Goal: Task Accomplishment & Management: Manage account settings

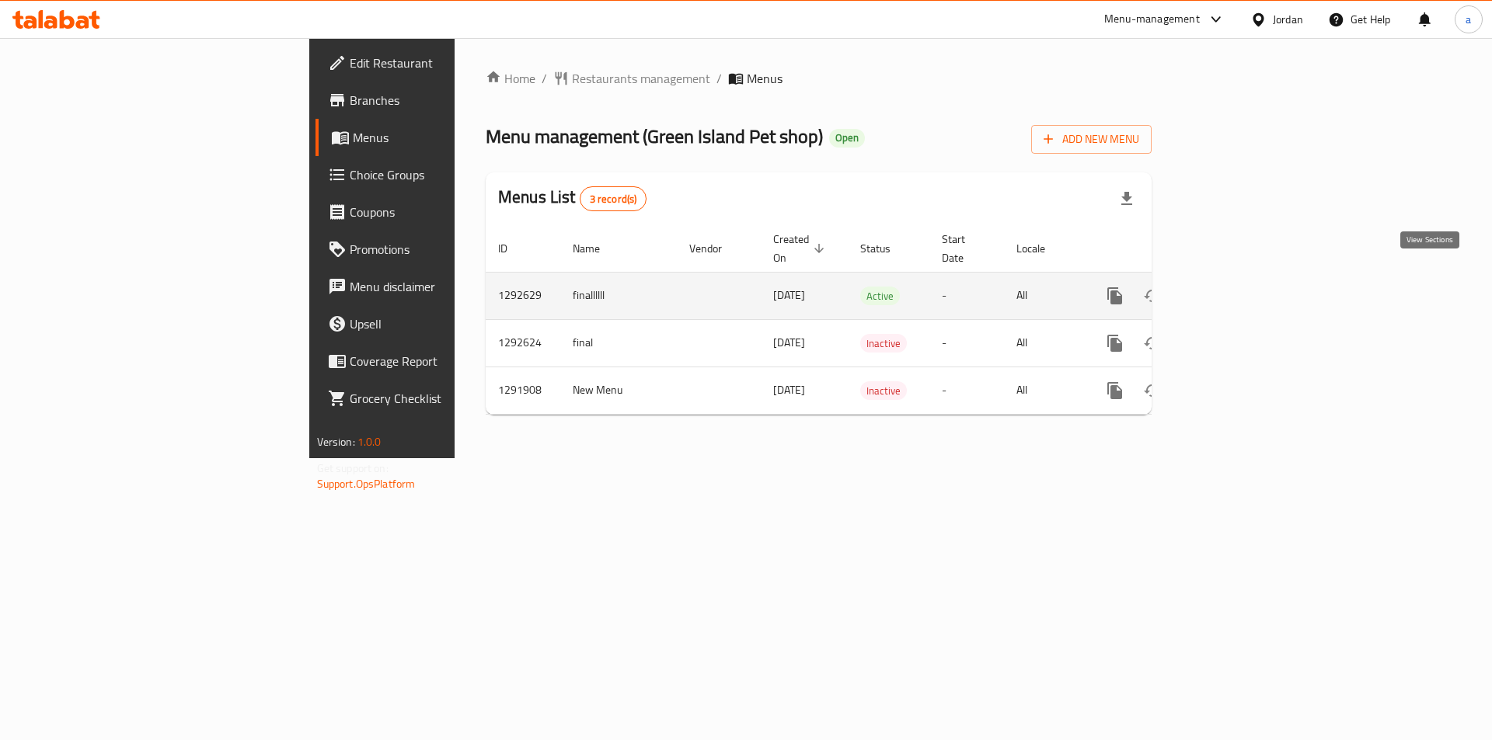
click at [1245, 277] on link "enhanced table" at bounding box center [1226, 295] width 37 height 37
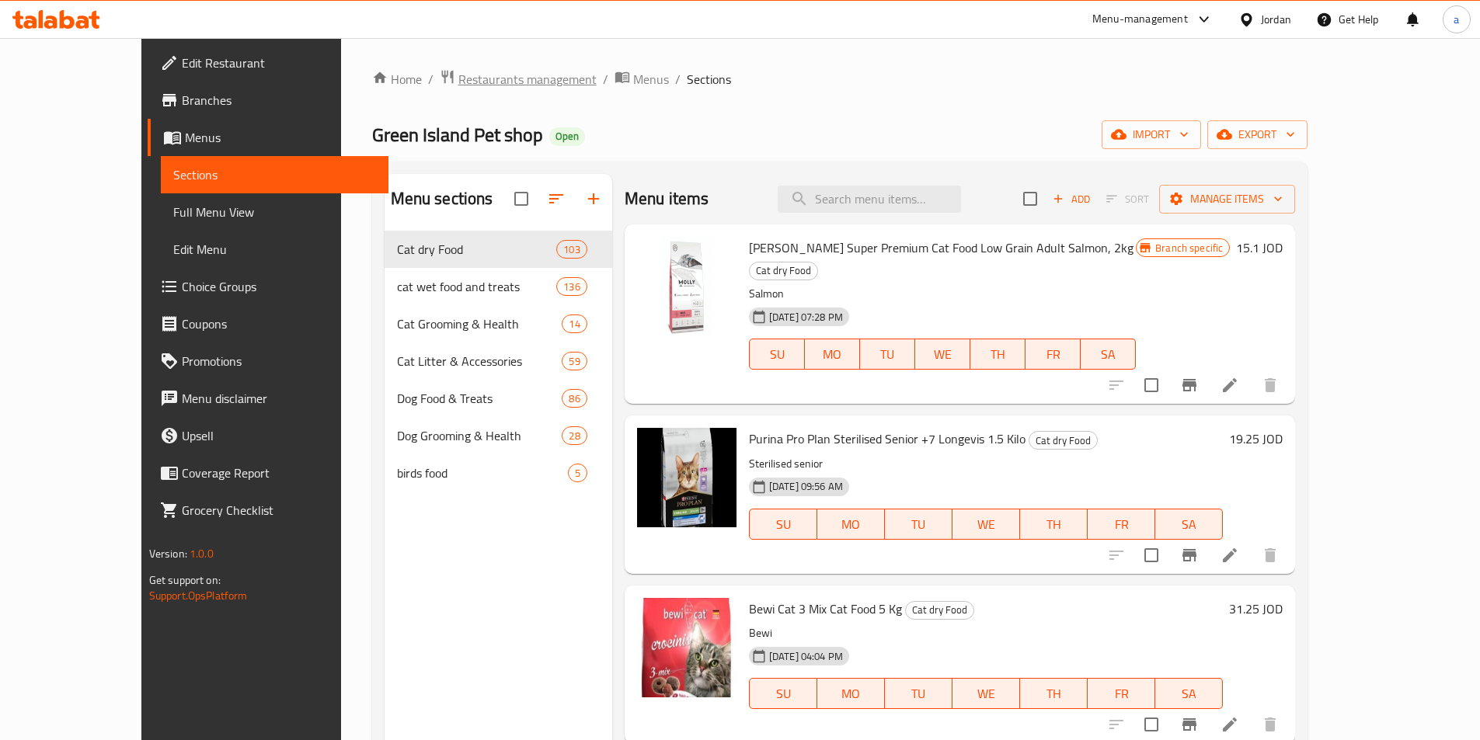
click at [458, 82] on span "Restaurants management" at bounding box center [527, 79] width 138 height 19
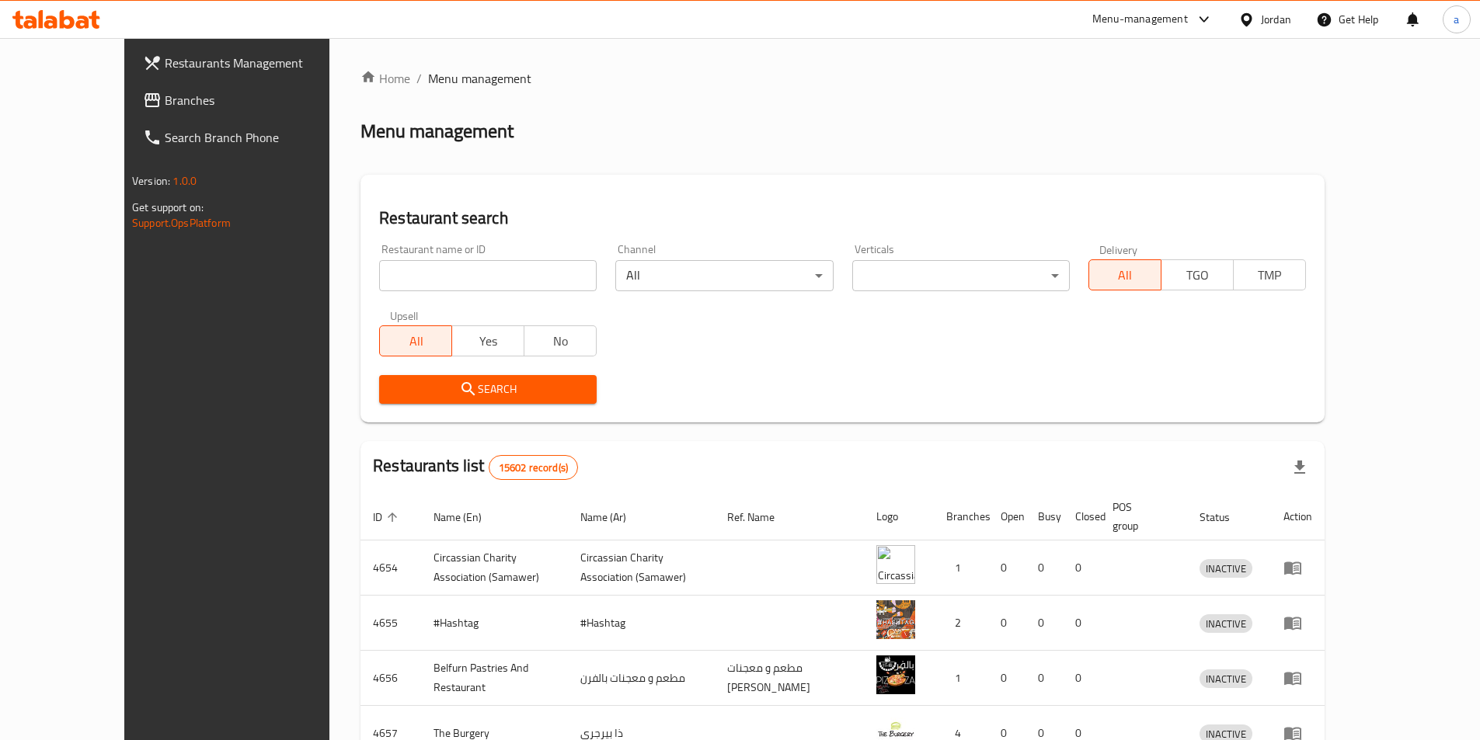
click at [175, 103] on span "Branches" at bounding box center [262, 100] width 194 height 19
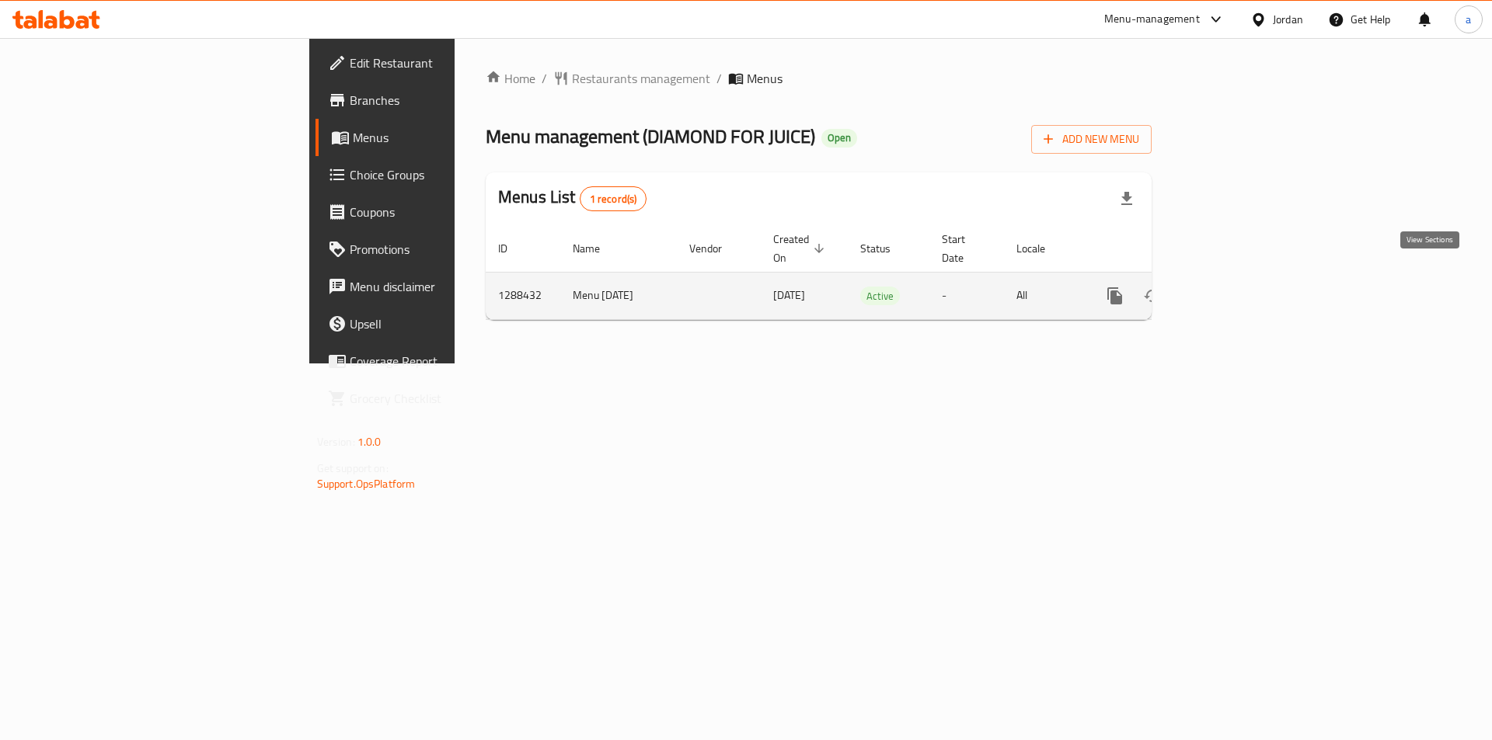
click at [1245, 277] on link "enhanced table" at bounding box center [1226, 295] width 37 height 37
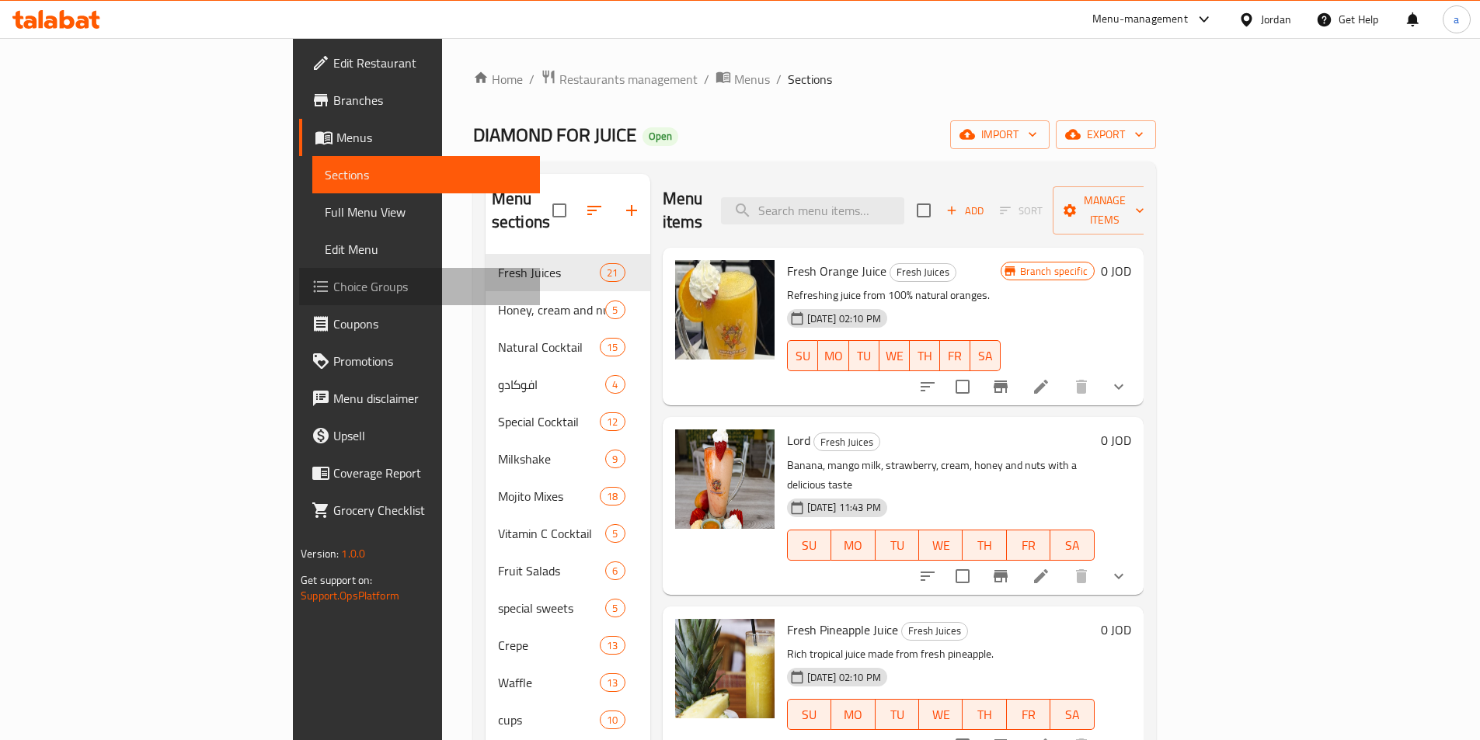
click at [333, 284] on span "Choice Groups" at bounding box center [430, 286] width 194 height 19
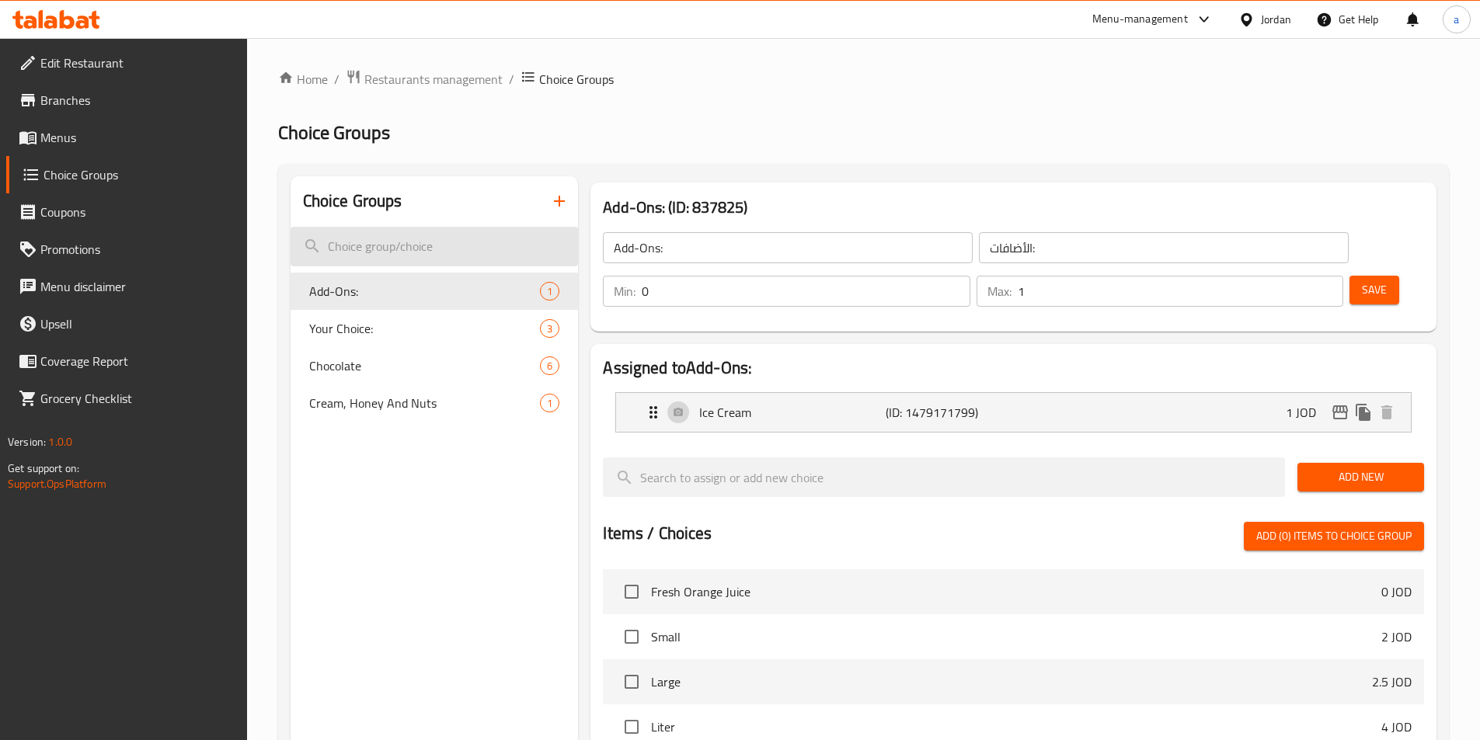
click at [449, 234] on input "search" at bounding box center [435, 247] width 288 height 40
paste input "Chocolate"
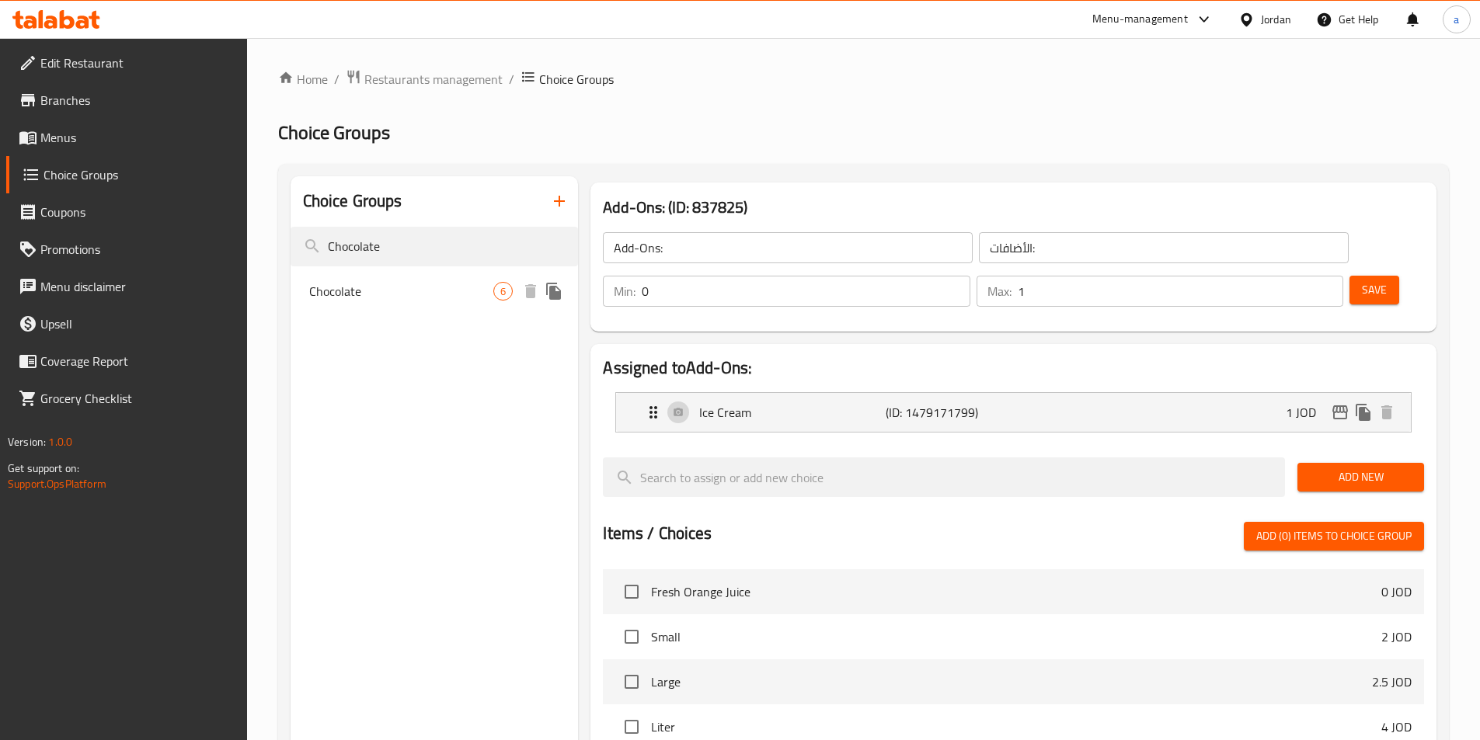
type input "Chocolate"
click at [455, 280] on div "Chocolate 6" at bounding box center [435, 291] width 288 height 37
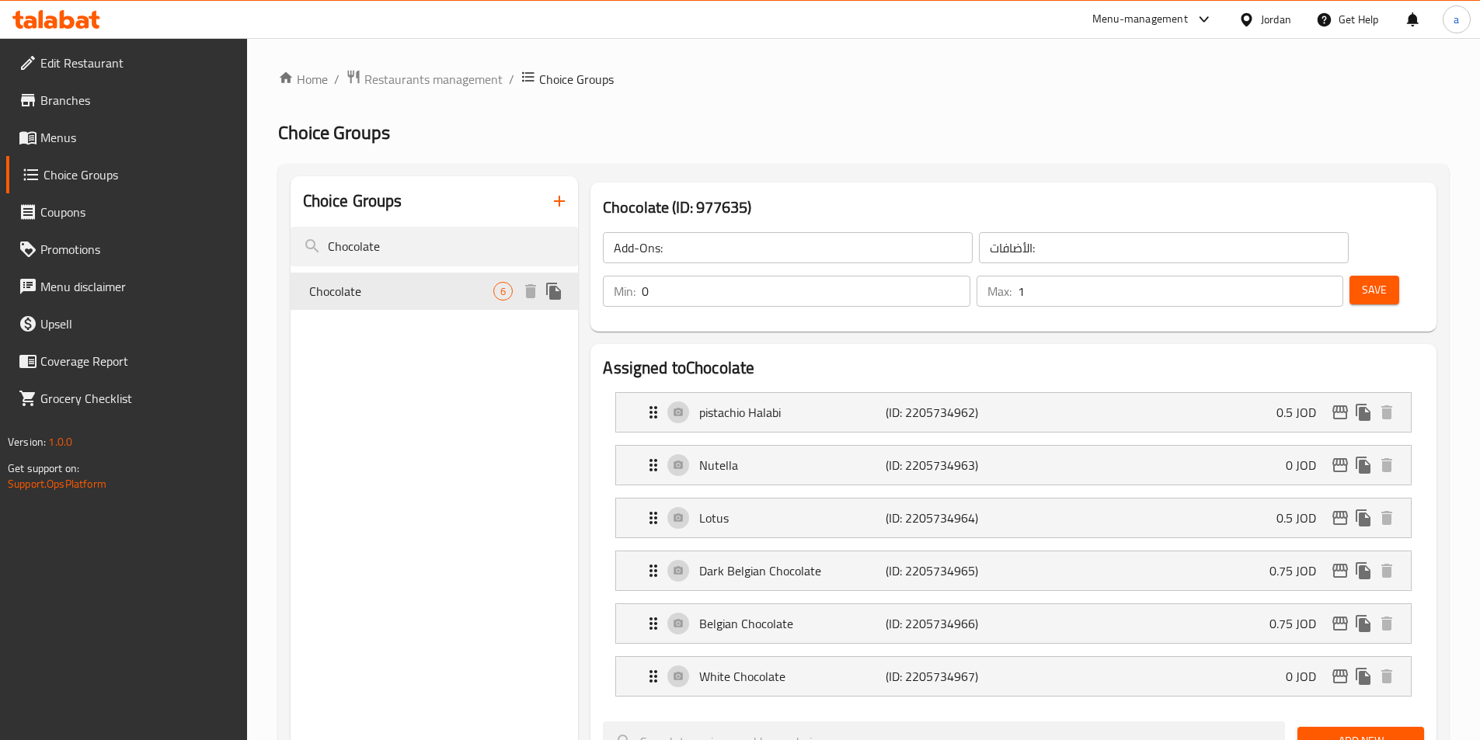
type input "Chocolate"
type input "شوكلت"
click at [886, 403] on p "(ID: 2205734962)" at bounding box center [948, 412] width 124 height 19
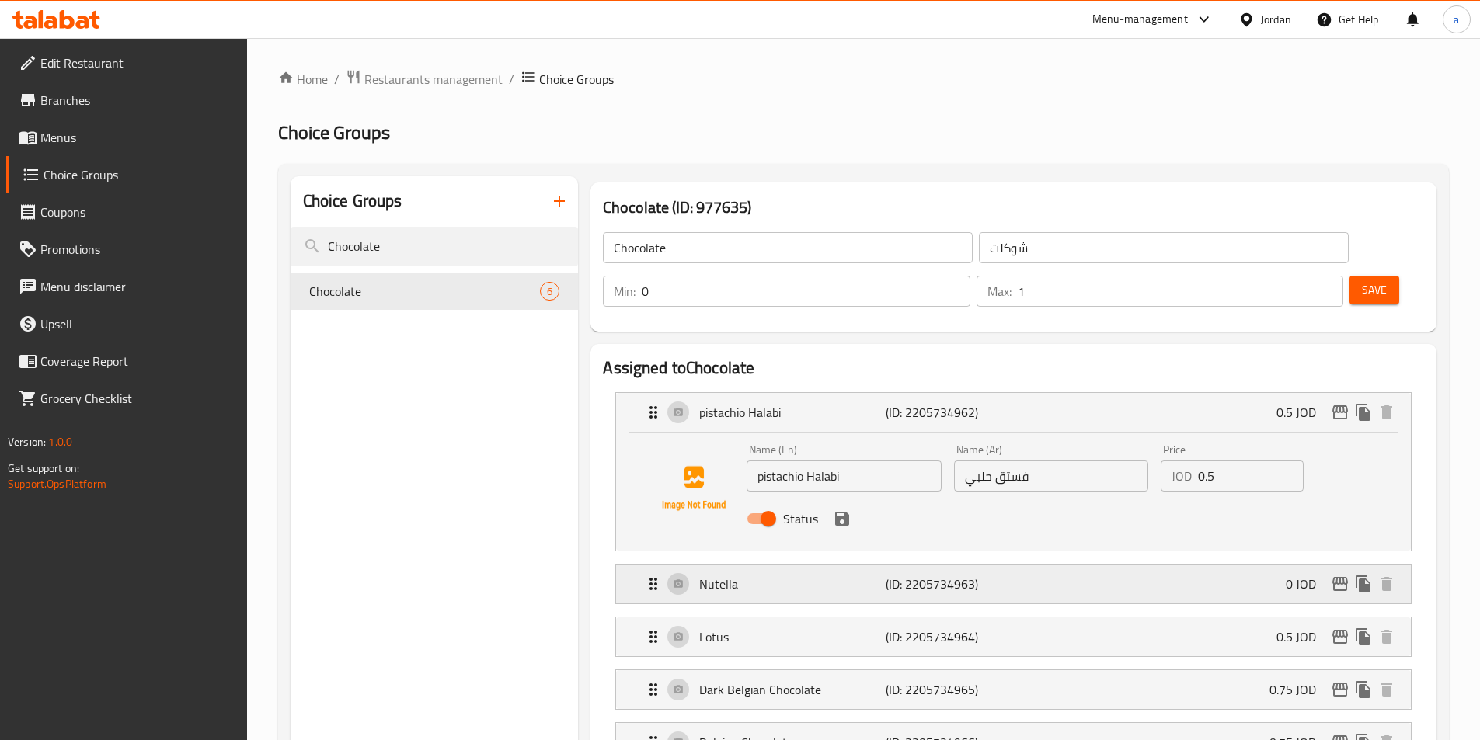
click at [971, 575] on p "(ID: 2205734963)" at bounding box center [948, 584] width 124 height 19
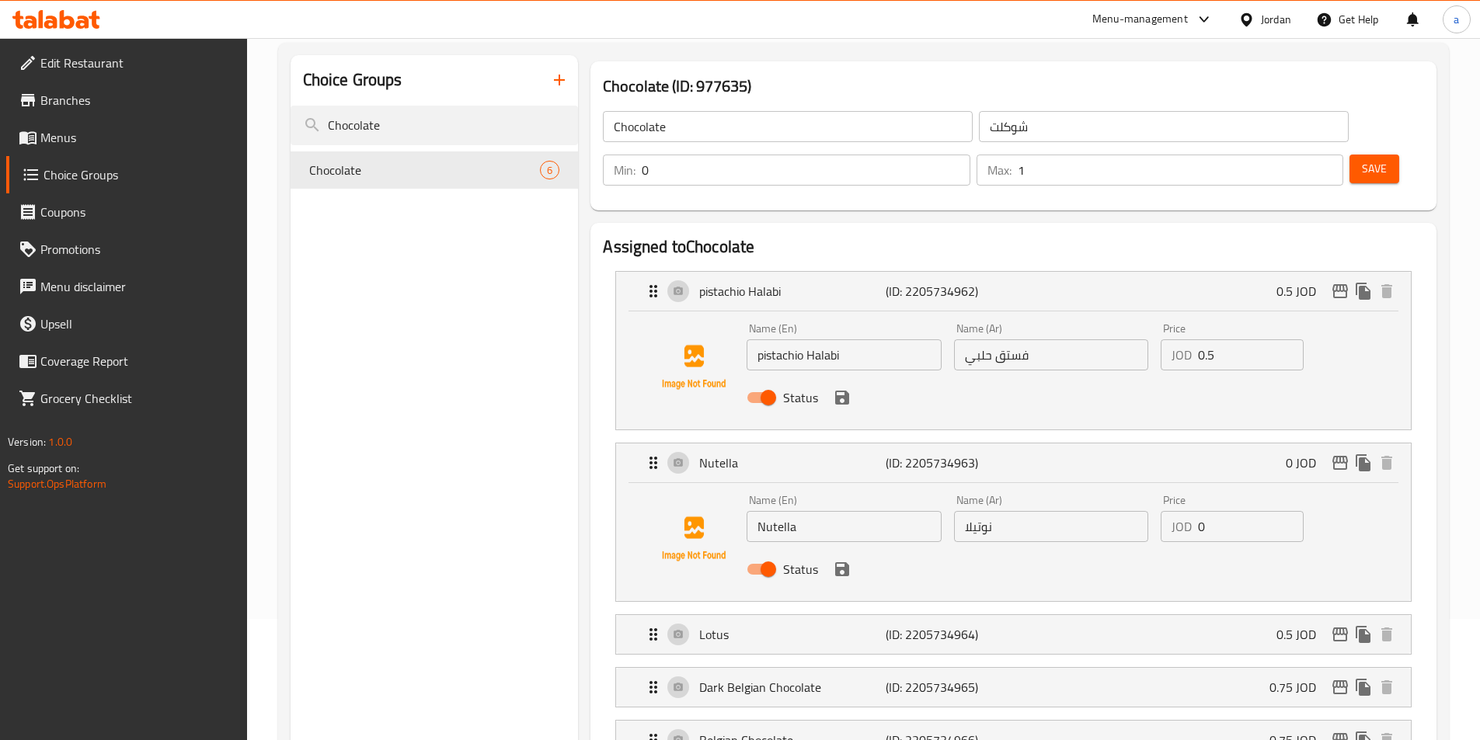
scroll to position [388, 0]
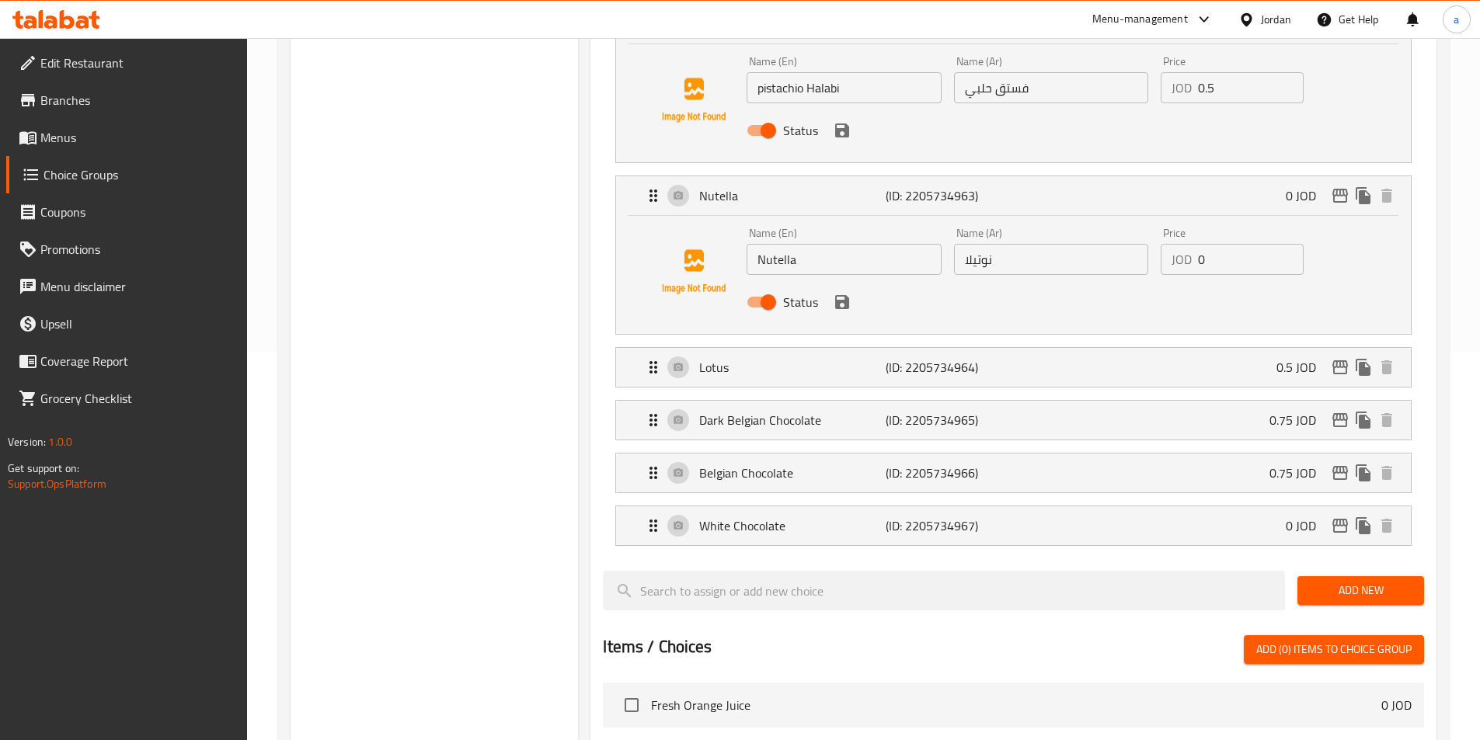
click at [937, 347] on div "Lotus (ID: 2205734964) 0.5 JOD Name (En) Lotus Name (En) Name (Ar) لوتس Name (A…" at bounding box center [1013, 367] width 796 height 40
click at [941, 358] on p "(ID: 2205734964)" at bounding box center [948, 367] width 124 height 19
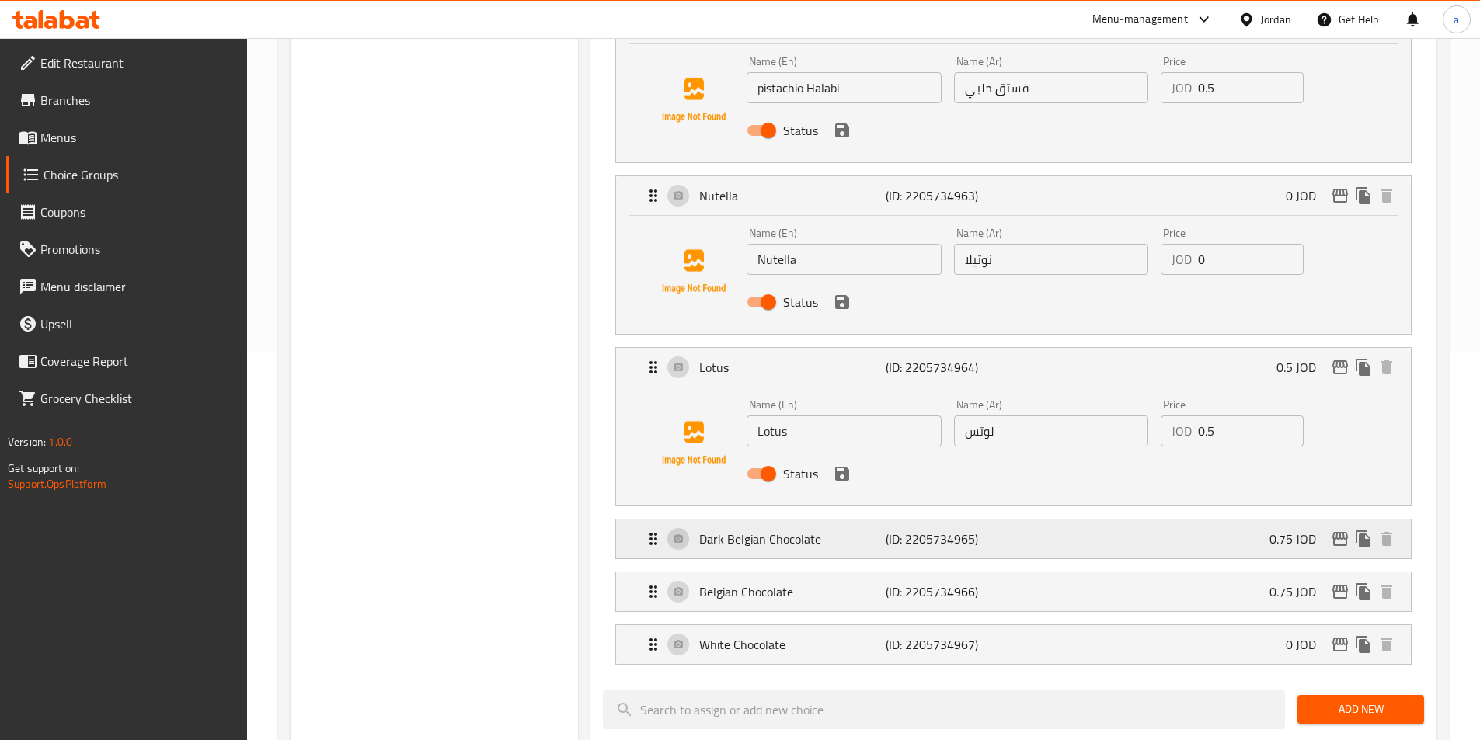
click at [914, 530] on p "(ID: 2205734965)" at bounding box center [948, 539] width 124 height 19
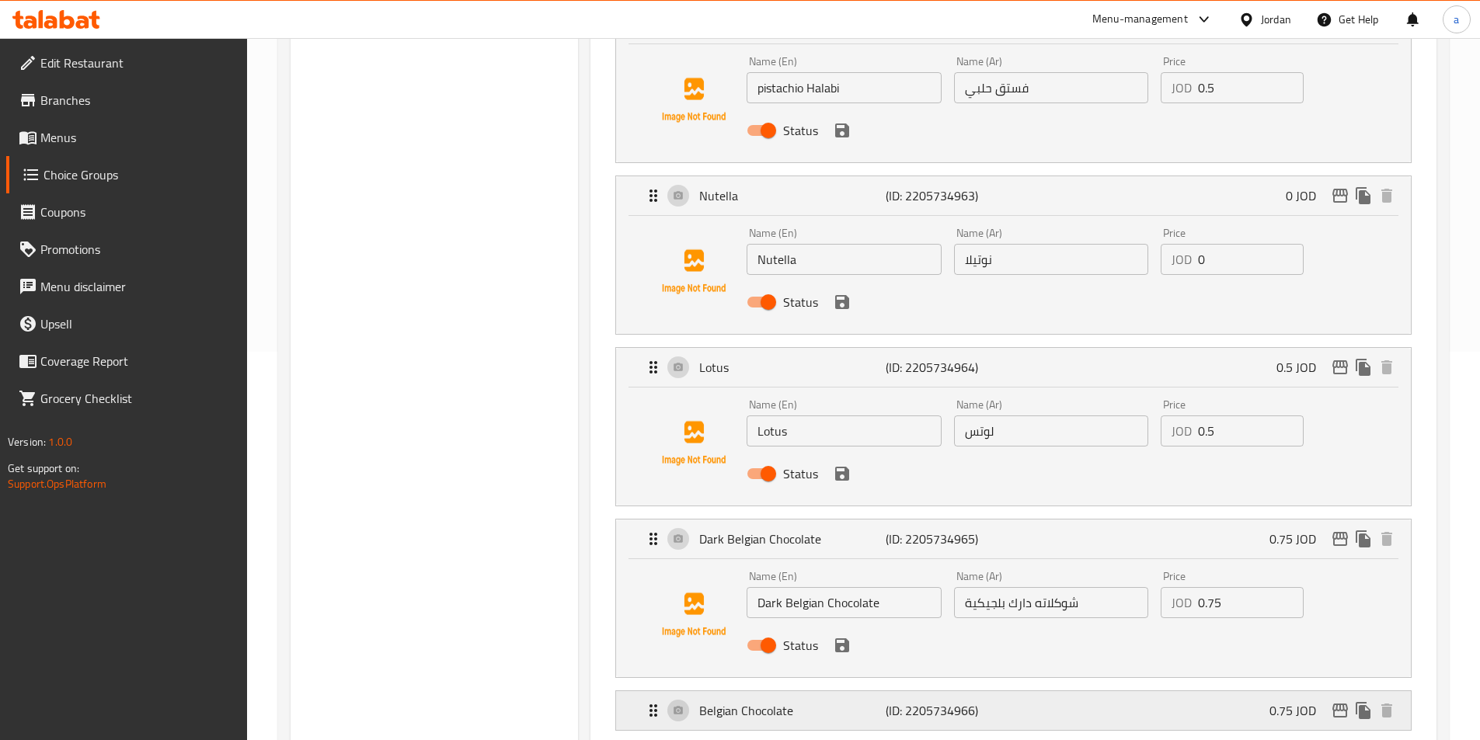
click at [904, 702] on p "(ID: 2205734966)" at bounding box center [948, 711] width 124 height 19
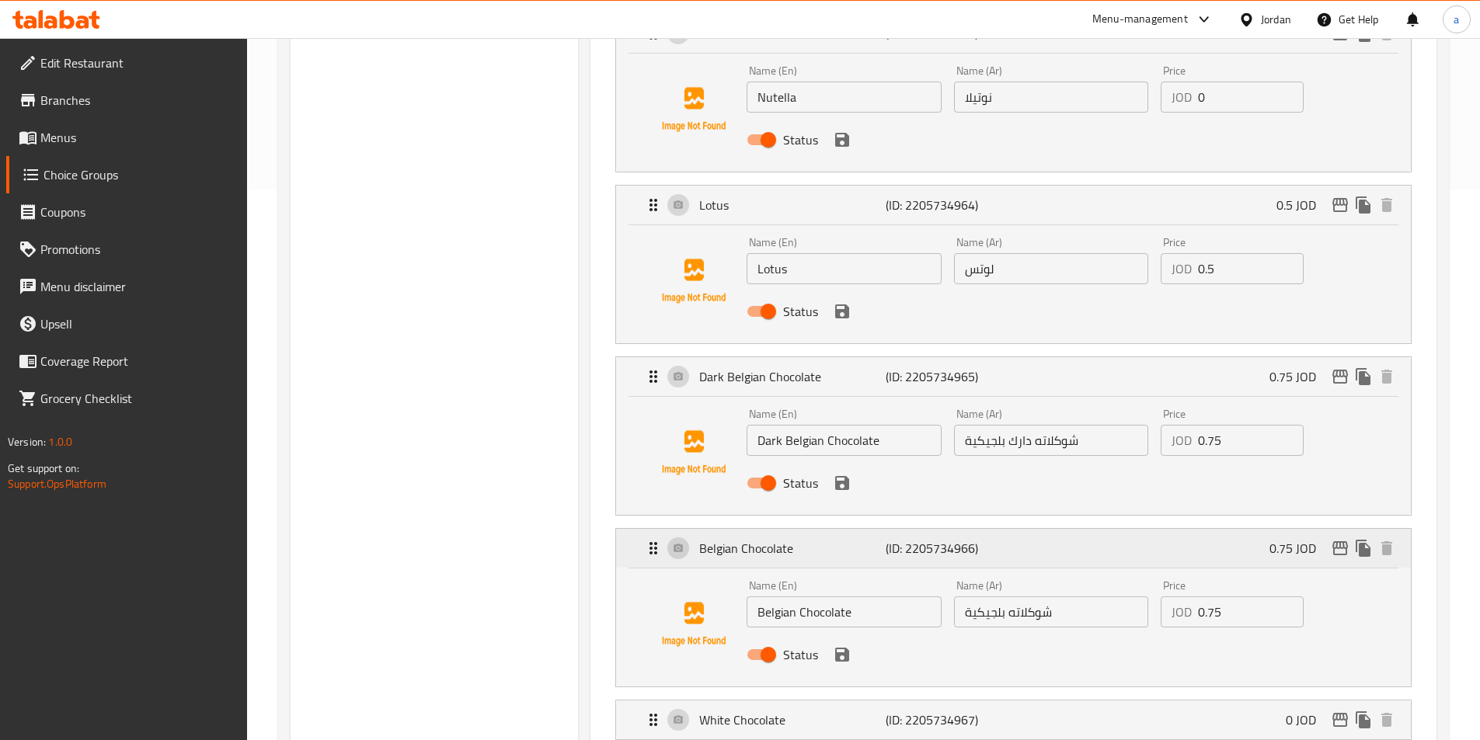
scroll to position [699, 0]
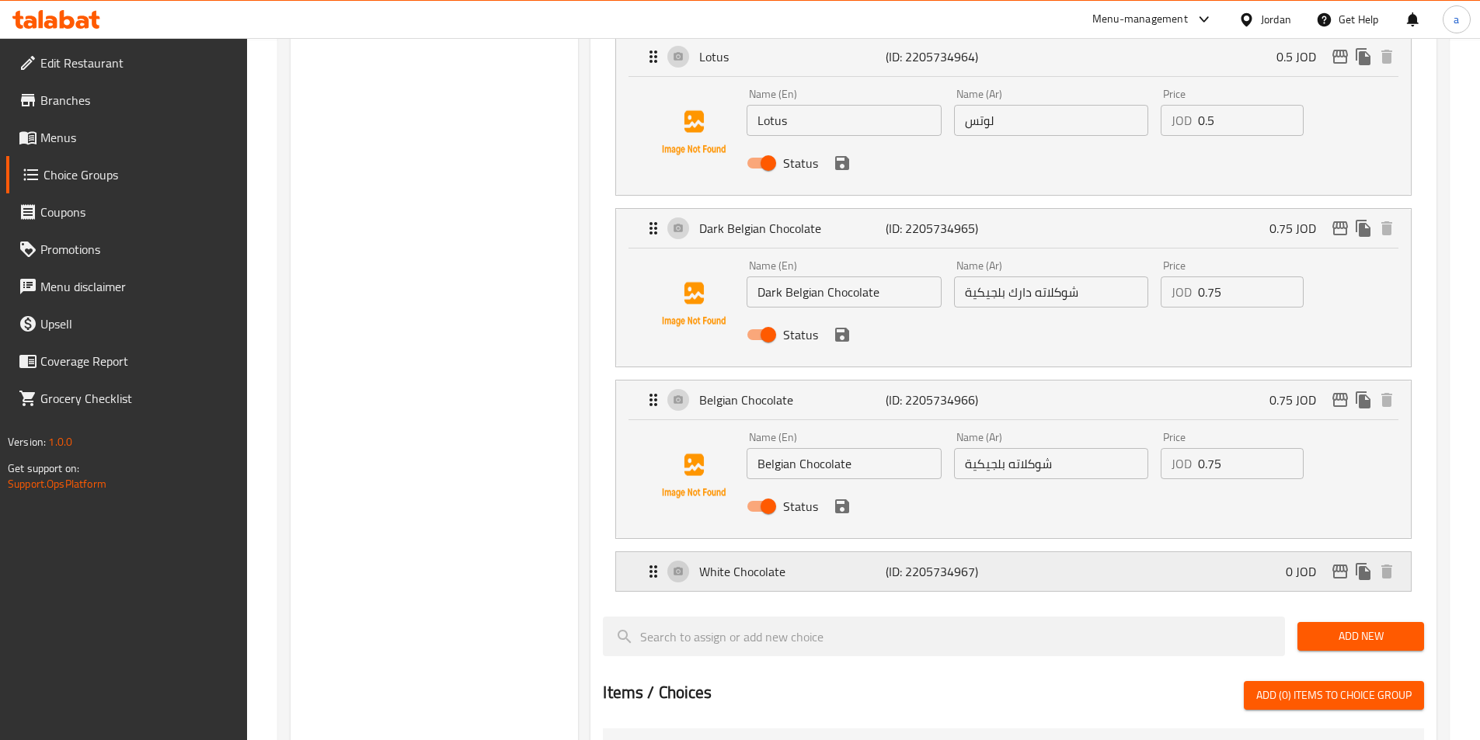
click at [900, 552] on div "White Chocolate (ID: 2205734967) 0 JOD" at bounding box center [1018, 571] width 748 height 39
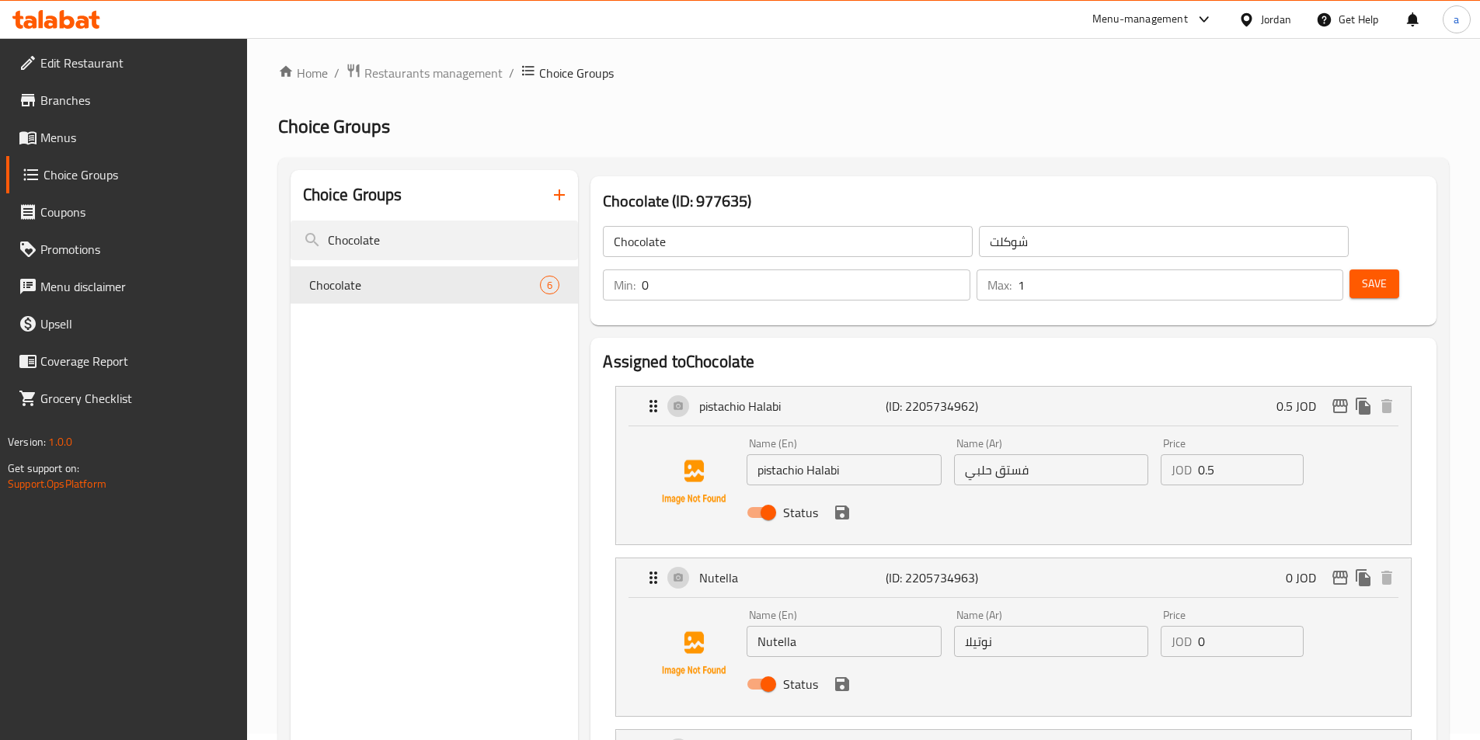
scroll to position [0, 0]
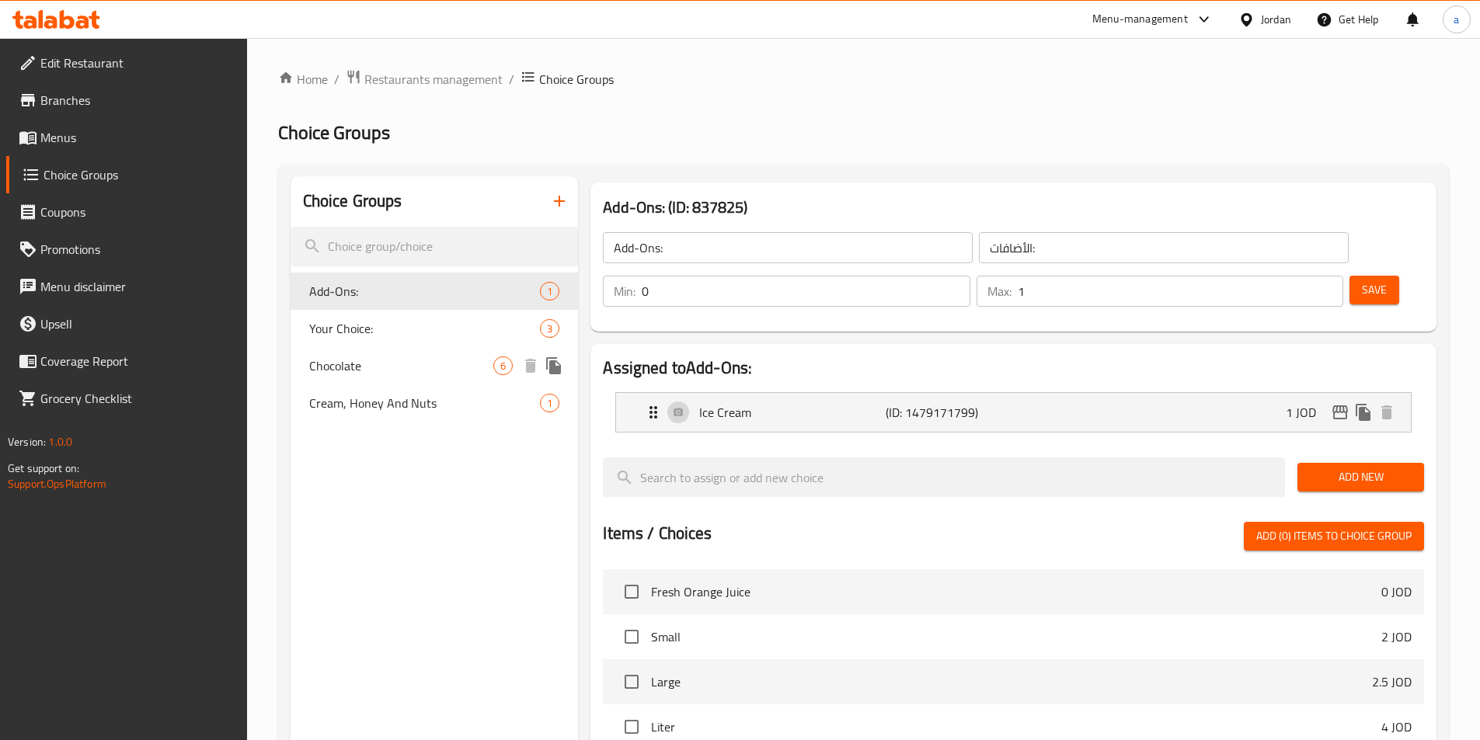
click at [398, 367] on span "Chocolate" at bounding box center [401, 366] width 185 height 19
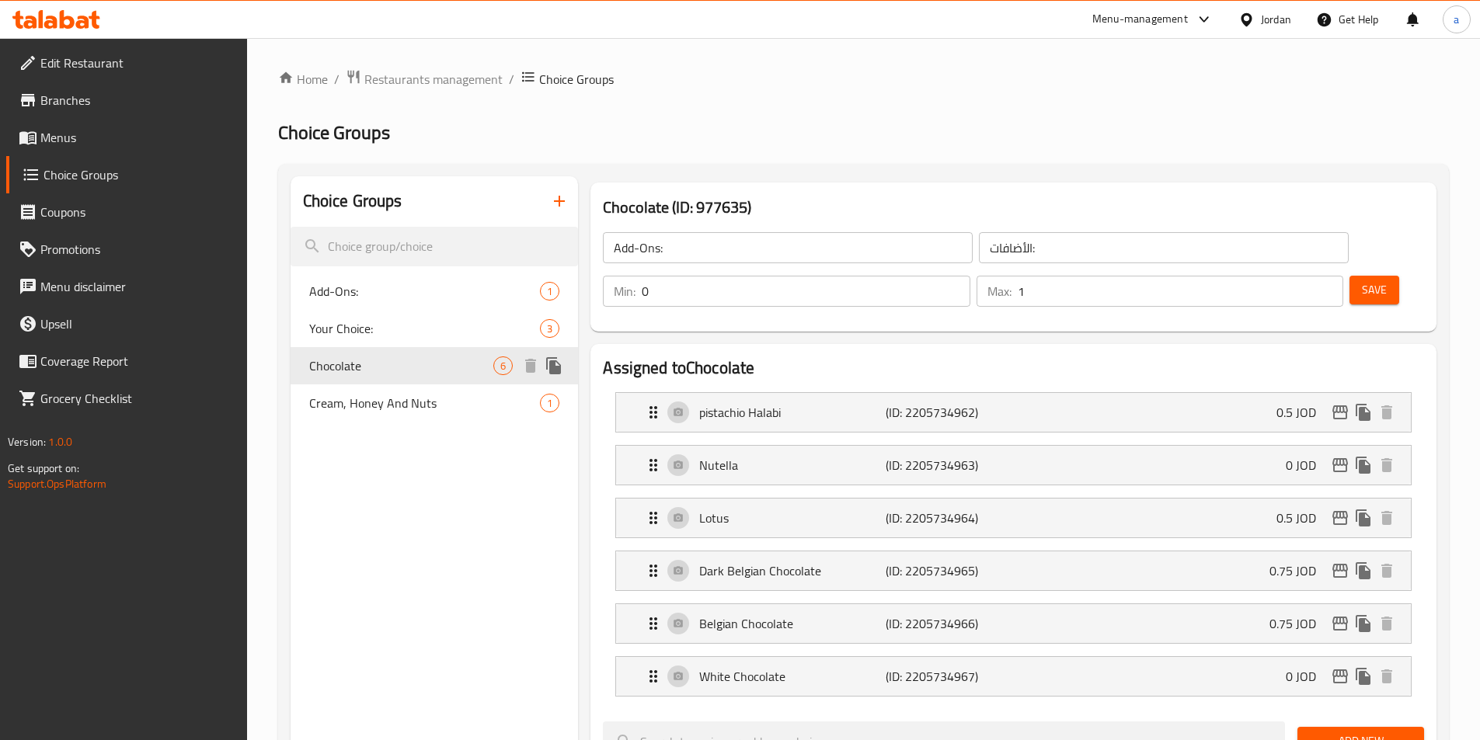
type input "Chocolate"
type input "شوكلت"
click at [838, 393] on div "pistachio Halabi (ID: 2205734962) 0.5 JOD" at bounding box center [1018, 412] width 748 height 39
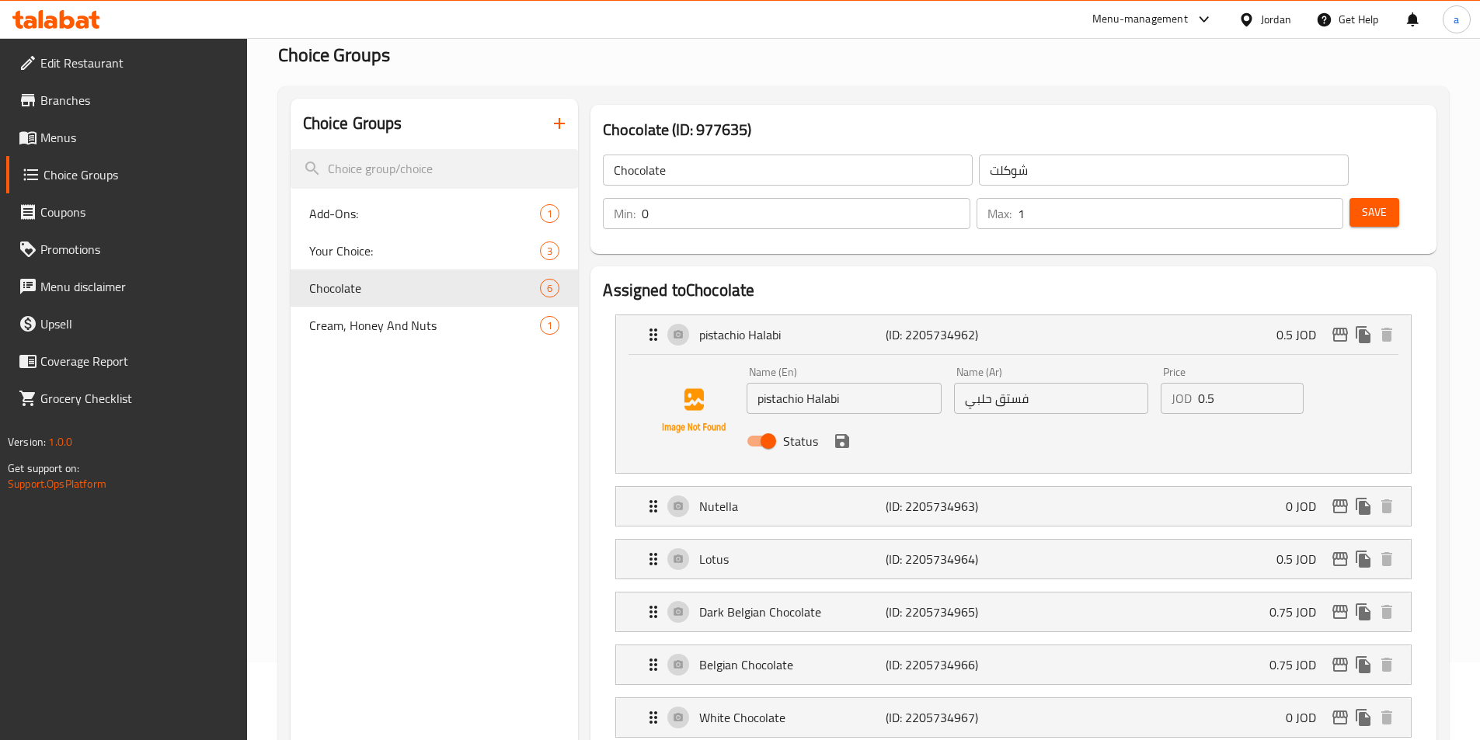
scroll to position [388, 0]
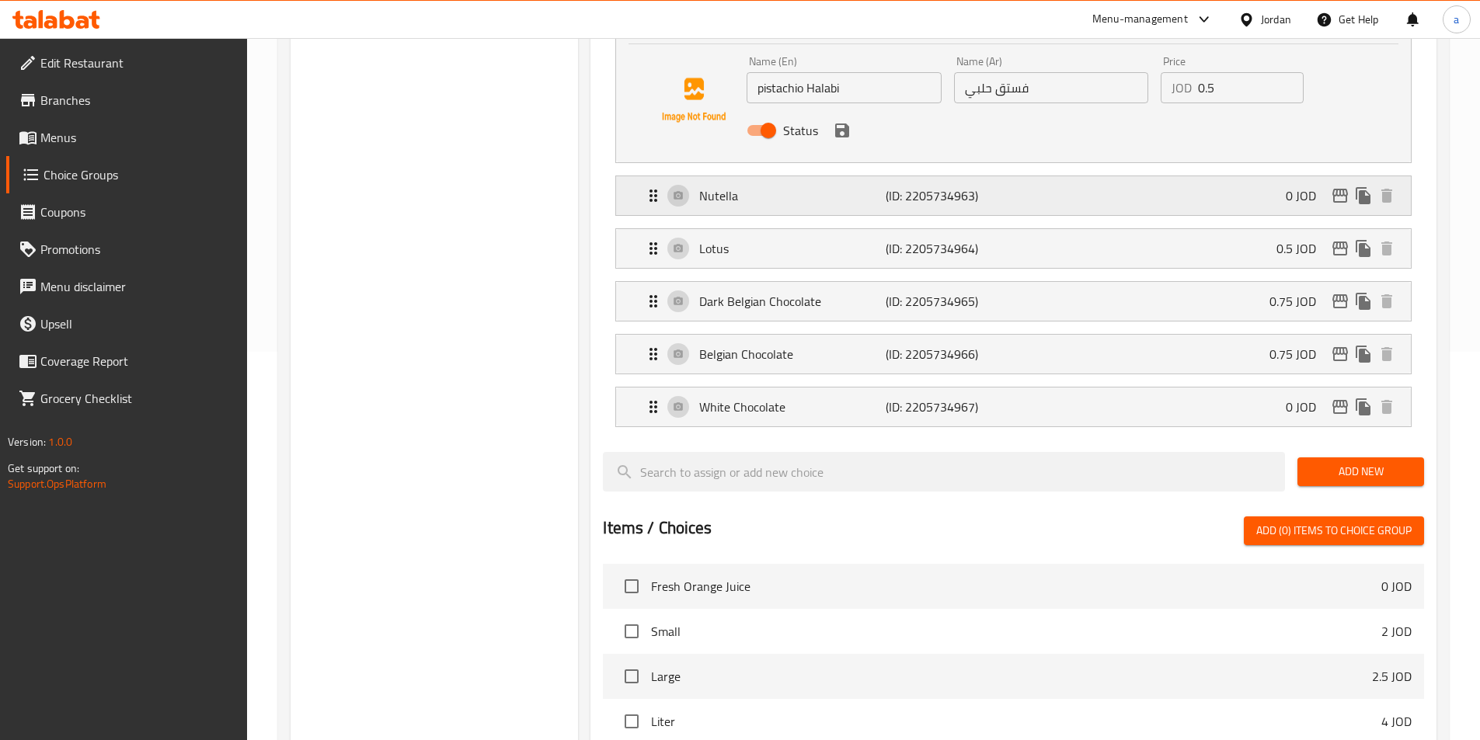
click at [803, 186] on p "Nutella" at bounding box center [792, 195] width 186 height 19
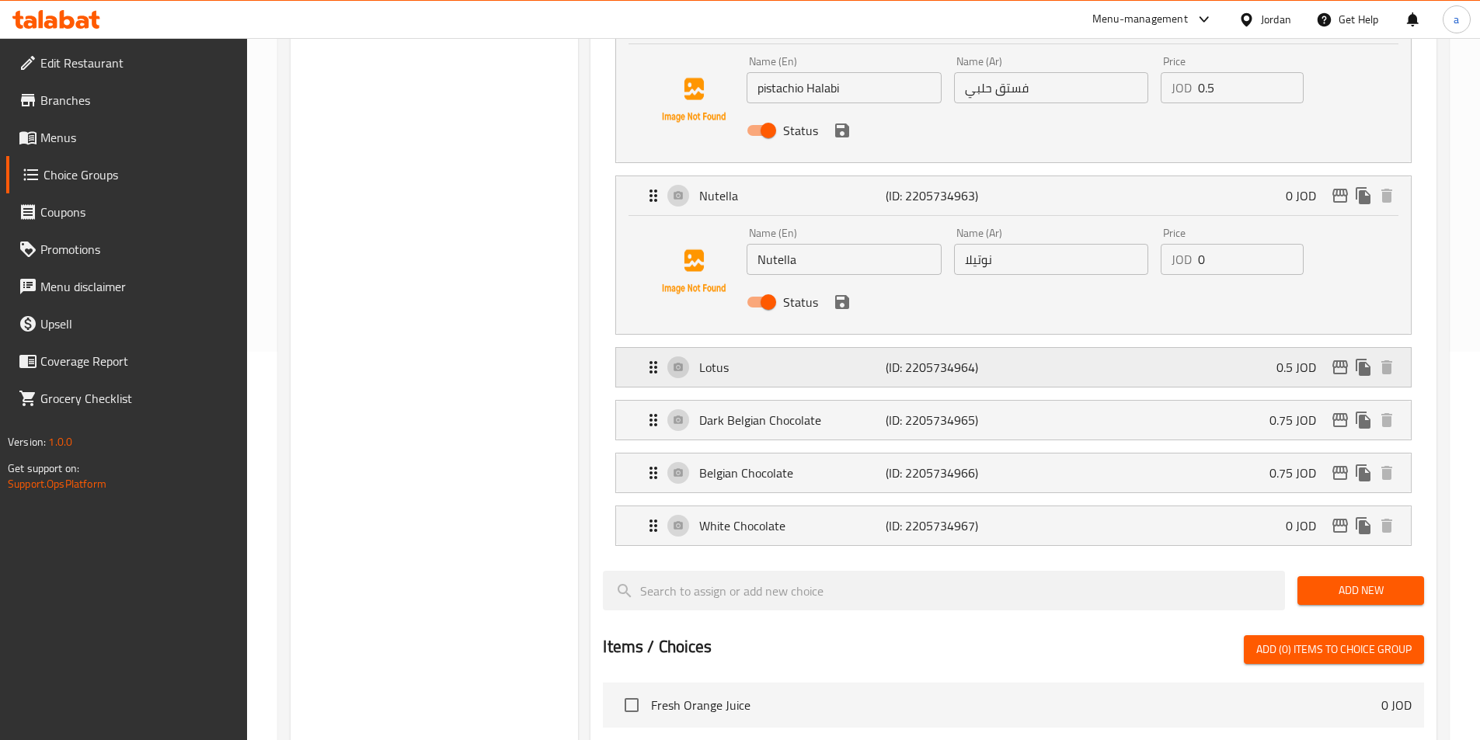
click at [796, 358] on p "Lotus" at bounding box center [792, 367] width 186 height 19
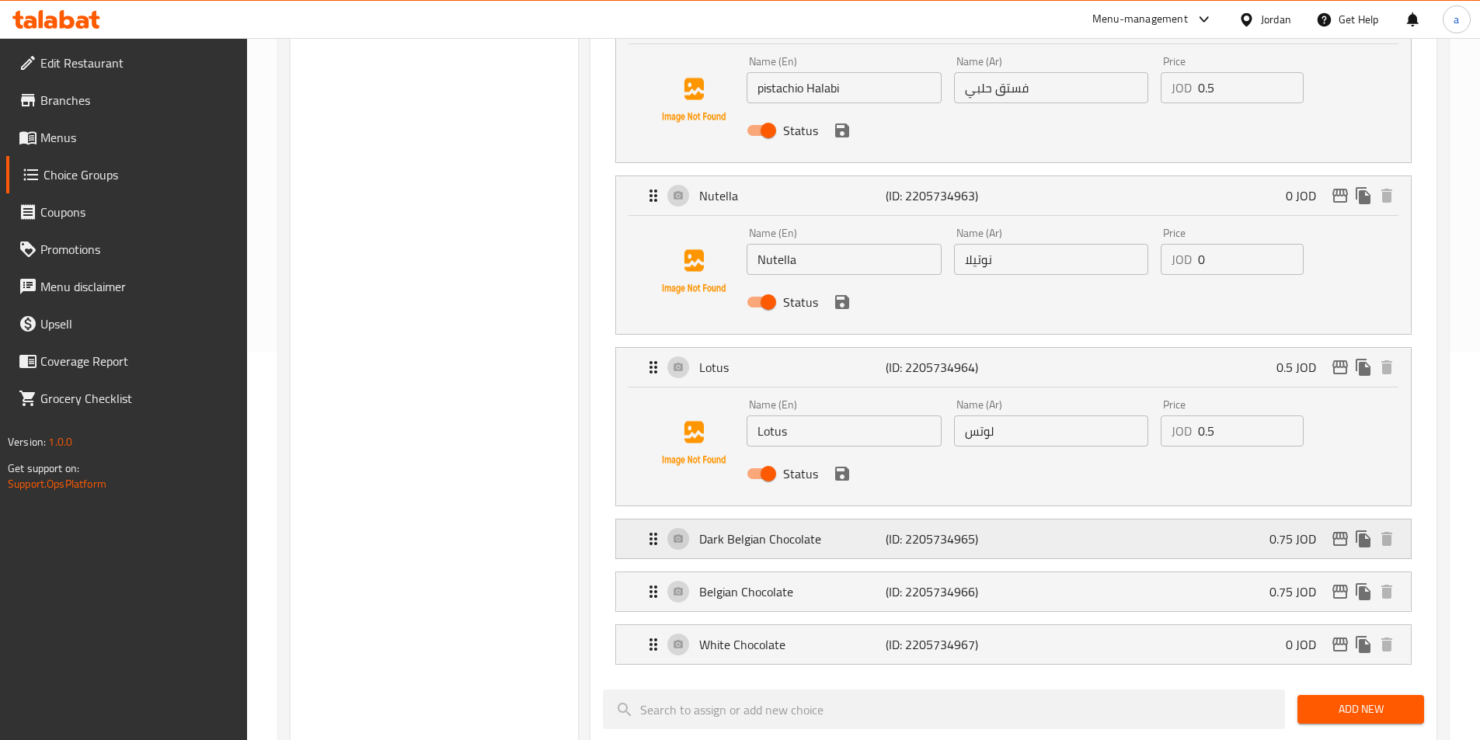
click at [756, 530] on p "Dark Belgian Chocolate" at bounding box center [792, 539] width 186 height 19
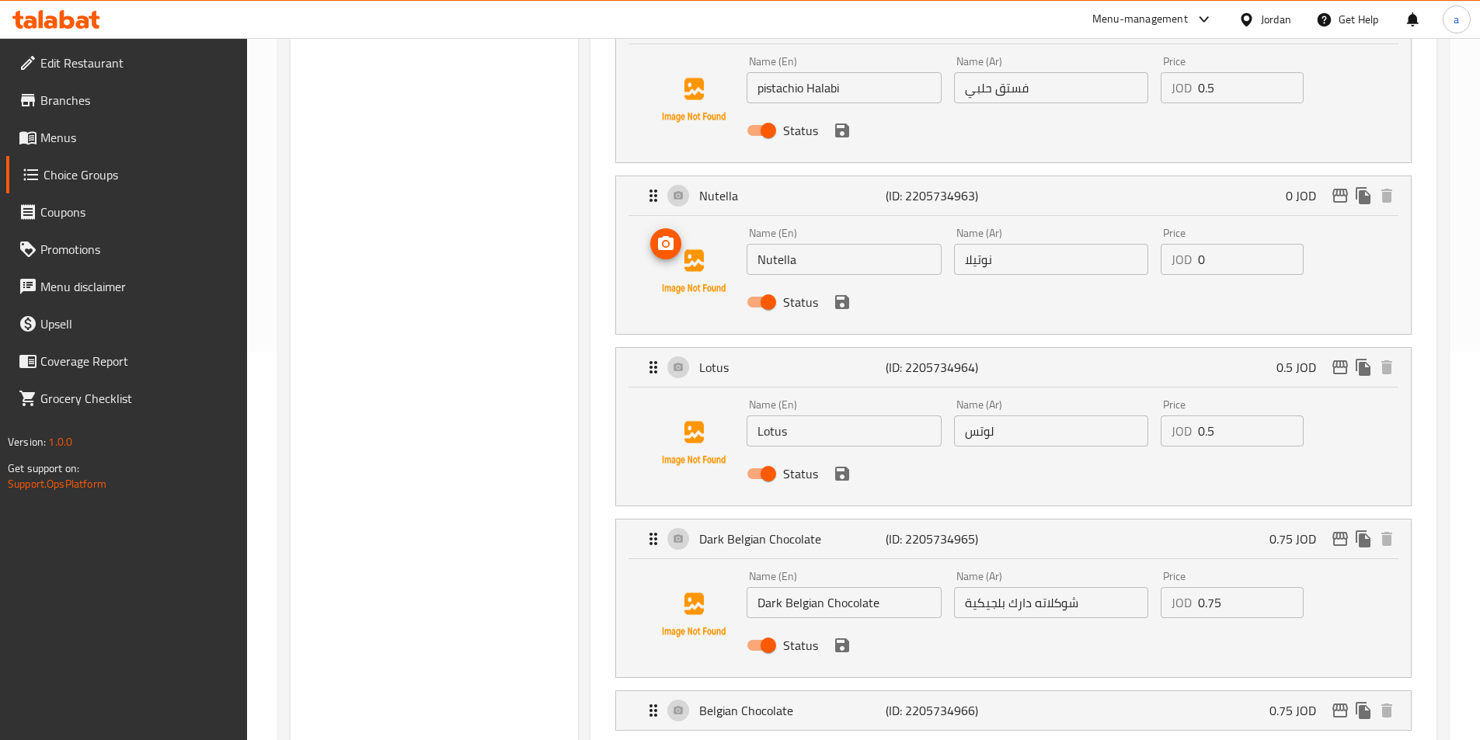
scroll to position [0, 0]
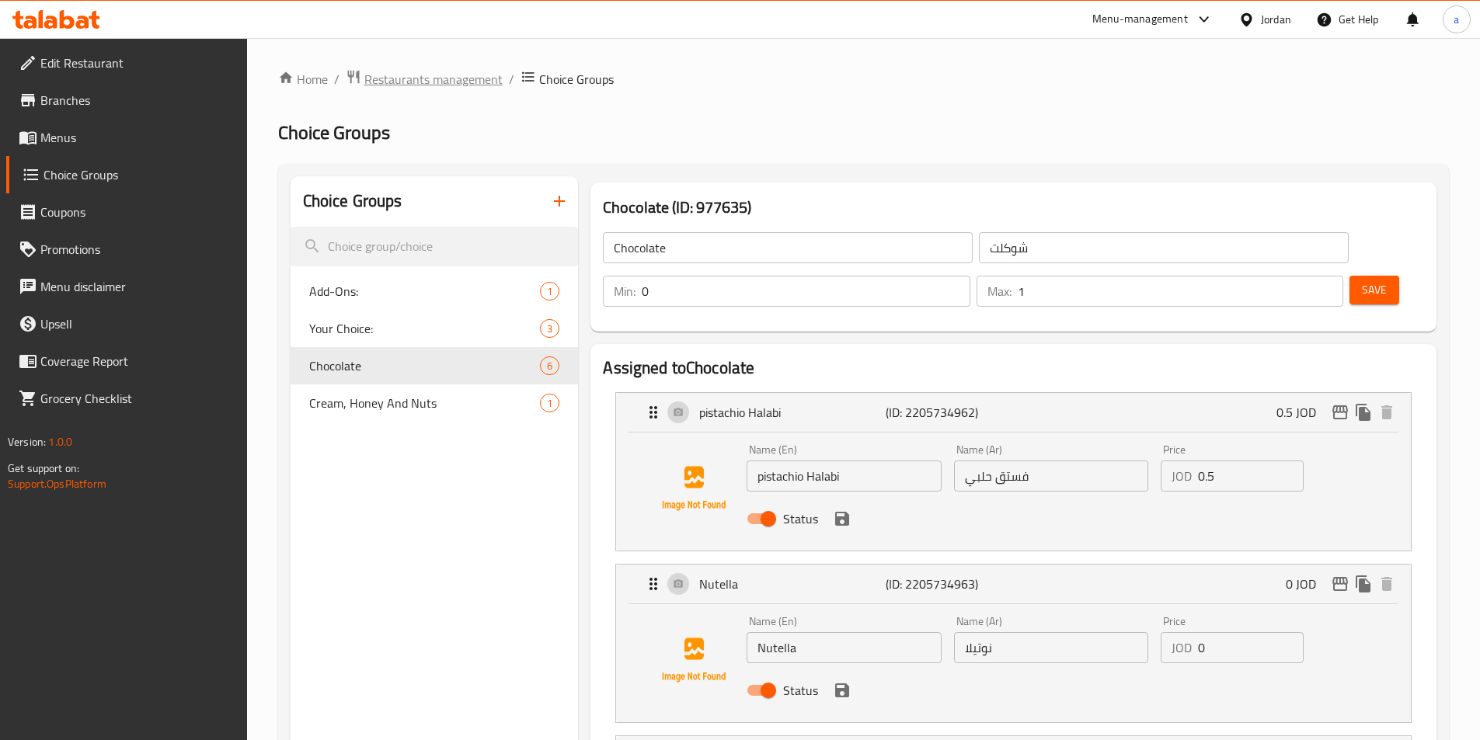
click at [465, 83] on span "Restaurants management" at bounding box center [433, 79] width 138 height 19
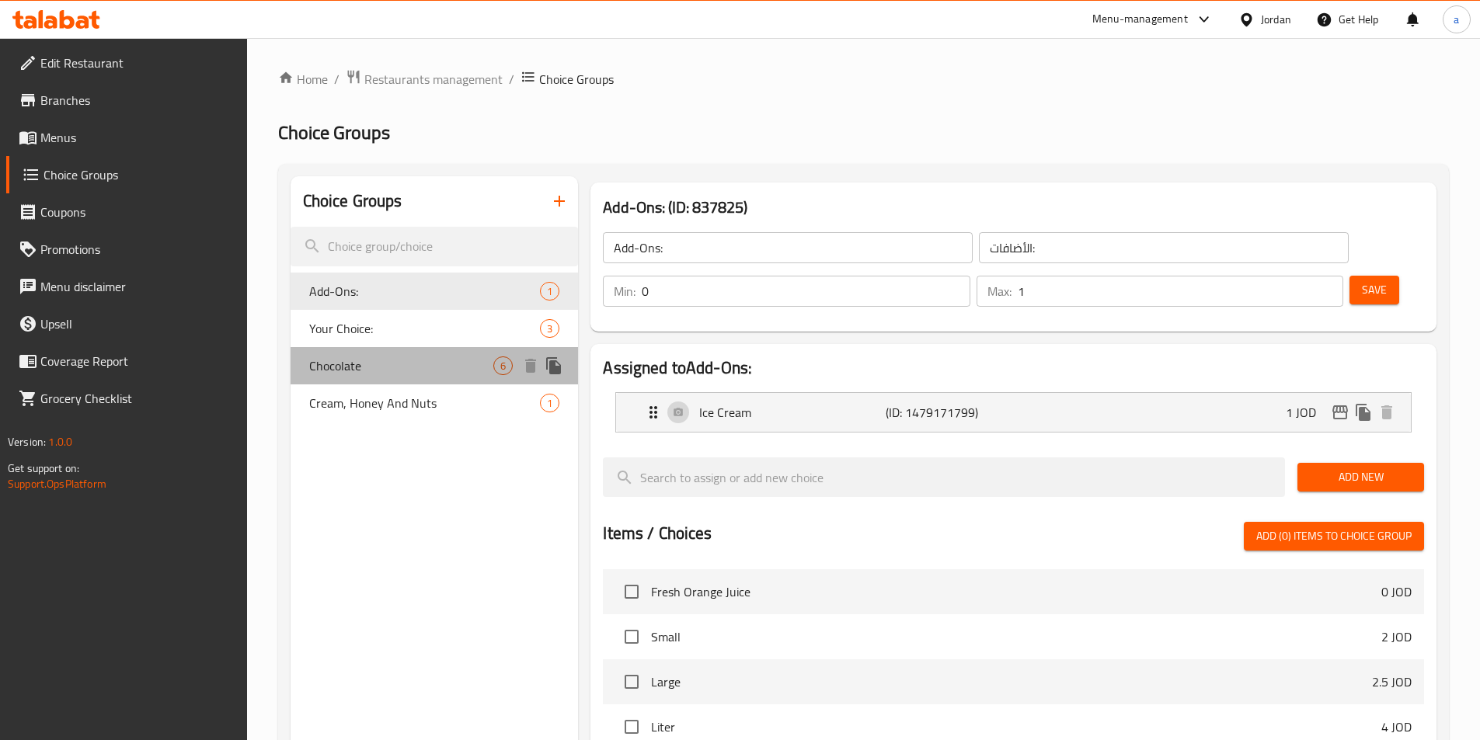
click at [407, 374] on span "Chocolate" at bounding box center [401, 366] width 185 height 19
type input "Chocolate"
type input "شوكلت"
